Goal: Task Accomplishment & Management: Use online tool/utility

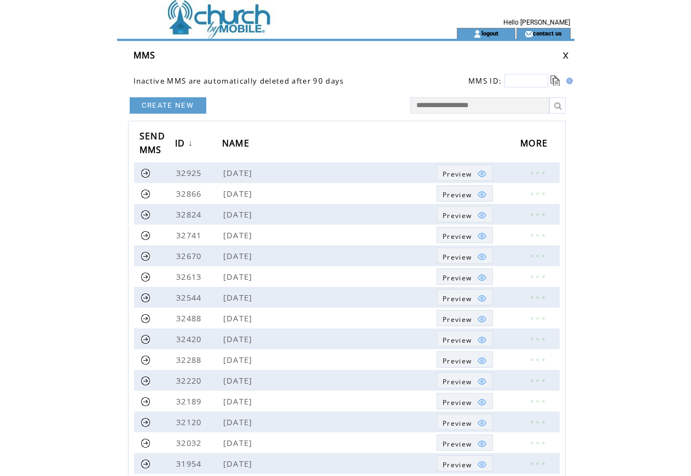
click at [183, 107] on link "CREATE NEW" at bounding box center [168, 105] width 77 height 16
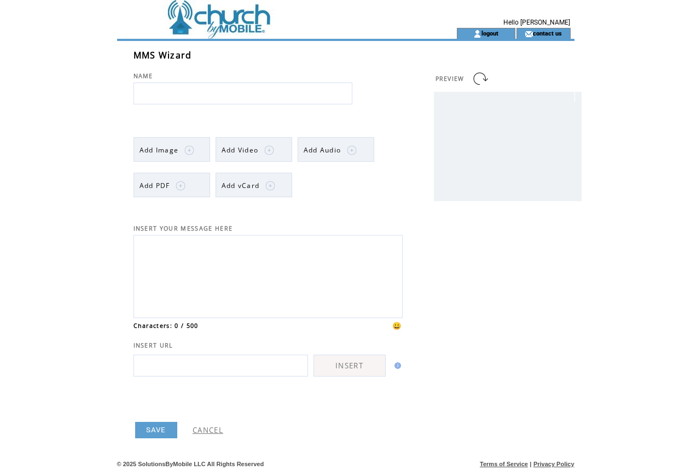
click at [179, 96] on input "text" at bounding box center [242, 94] width 219 height 22
type input "**********"
click at [186, 150] on img at bounding box center [189, 150] width 10 height 10
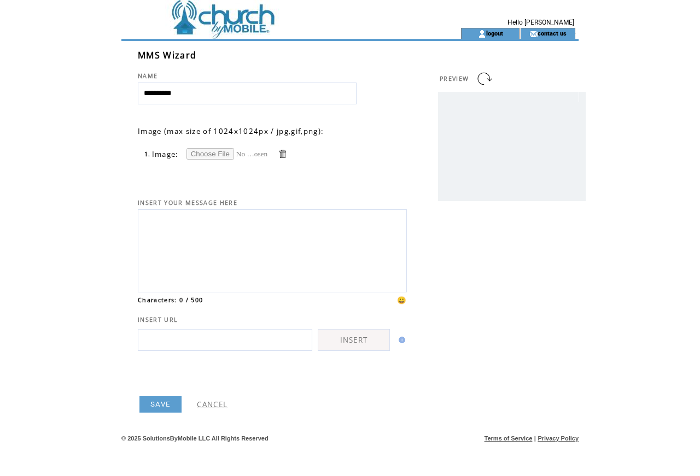
click at [198, 155] on input "file" at bounding box center [228, 153] width 82 height 11
click at [207, 153] on input "file" at bounding box center [228, 153] width 82 height 11
